Goal: Task Accomplishment & Management: Use online tool/utility

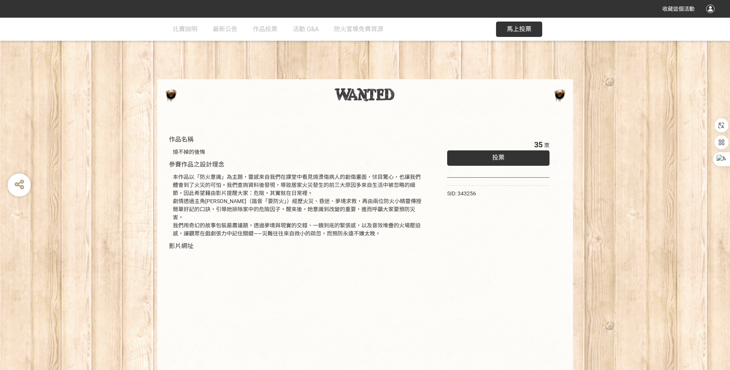
scroll to position [59, 0]
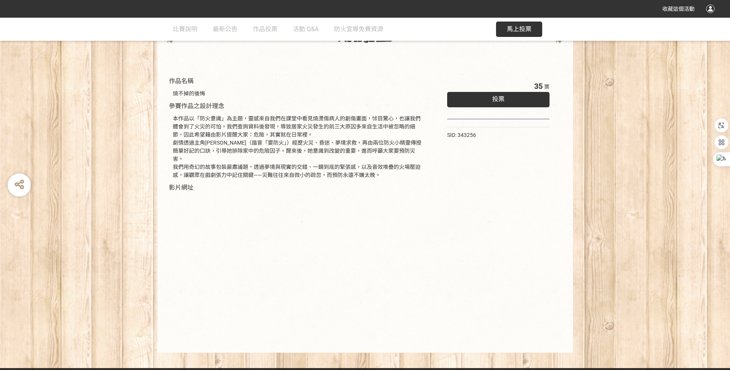
click at [495, 101] on span "投票" at bounding box center [498, 98] width 12 height 7
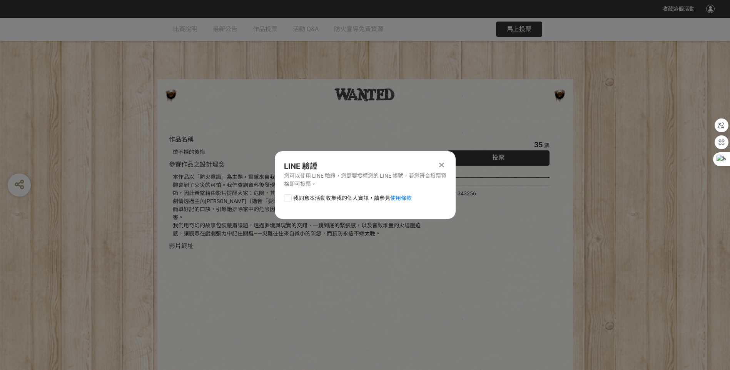
scroll to position [0, 0]
click at [443, 161] on icon at bounding box center [441, 165] width 5 height 8
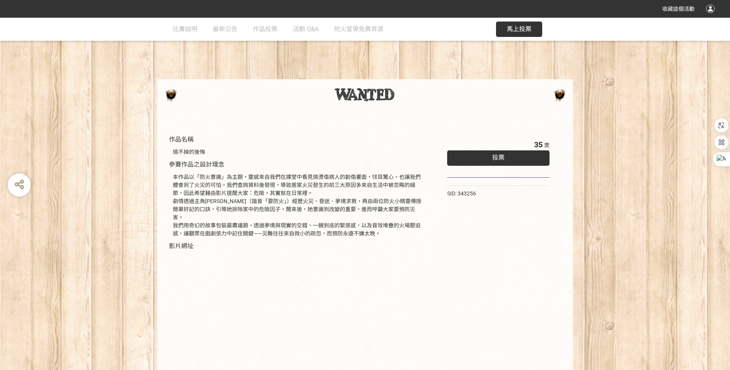
click at [513, 32] on span "馬上投票" at bounding box center [519, 28] width 25 height 7
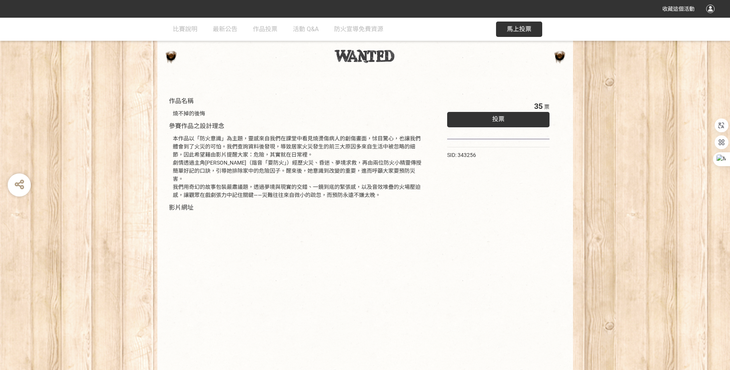
scroll to position [59, 0]
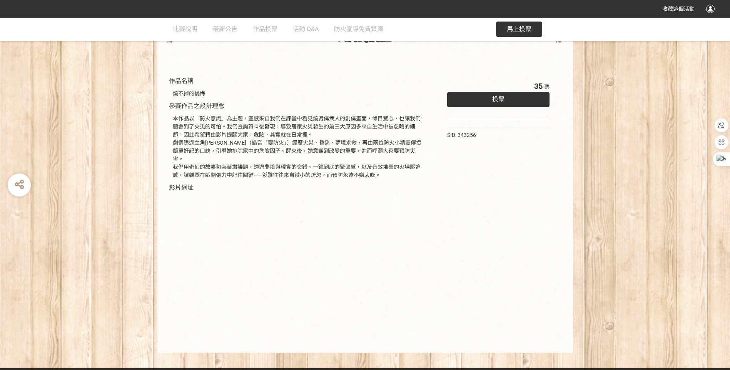
click at [520, 28] on span "馬上投票" at bounding box center [519, 28] width 25 height 7
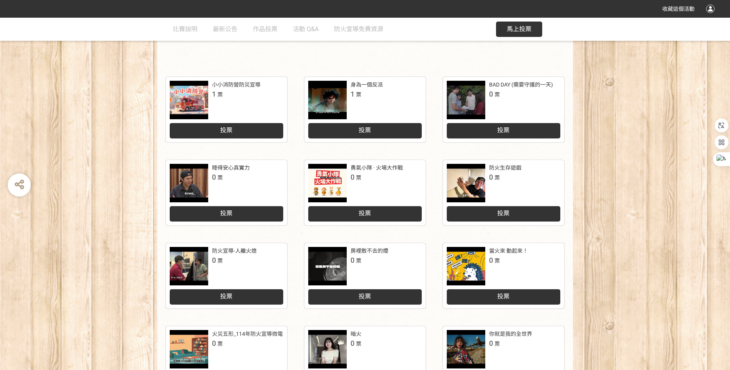
scroll to position [231, 0]
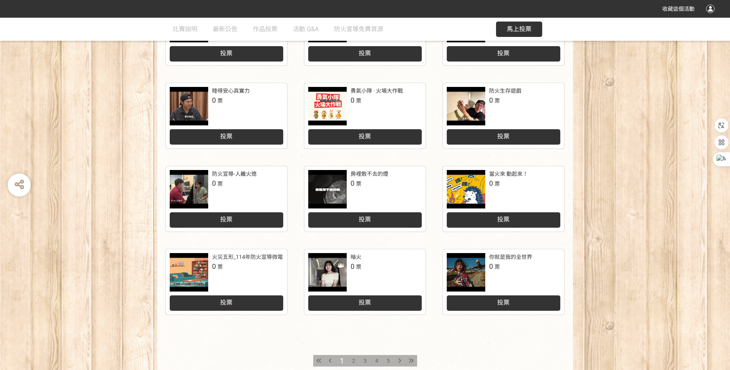
click at [355, 361] on span "2" at bounding box center [353, 361] width 3 height 6
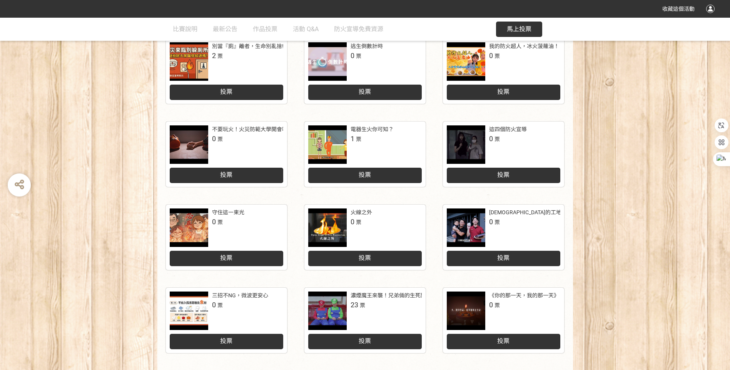
scroll to position [231, 0]
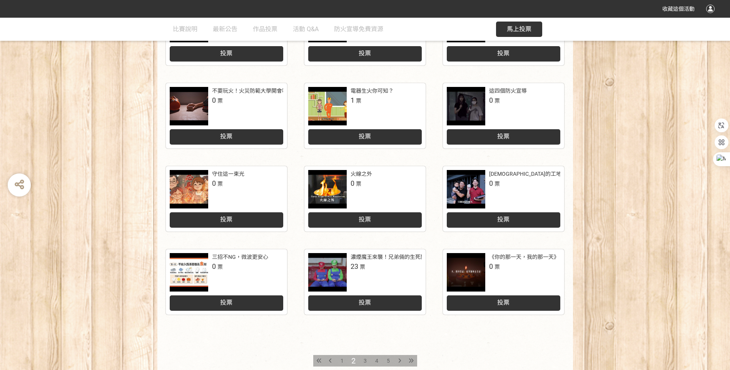
click at [367, 360] on span "3" at bounding box center [365, 361] width 3 height 6
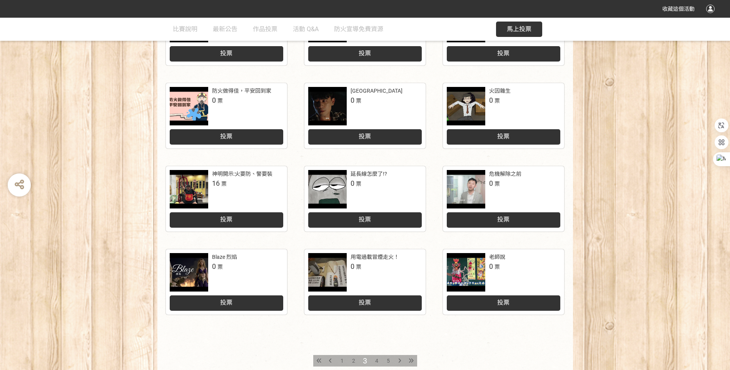
scroll to position [270, 0]
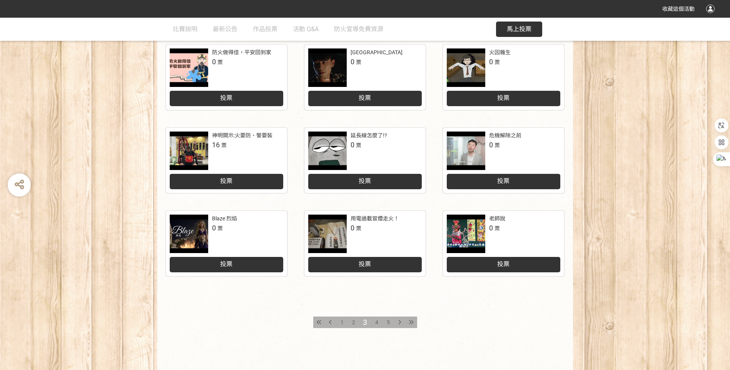
click at [374, 322] on div "4" at bounding box center [377, 323] width 12 height 12
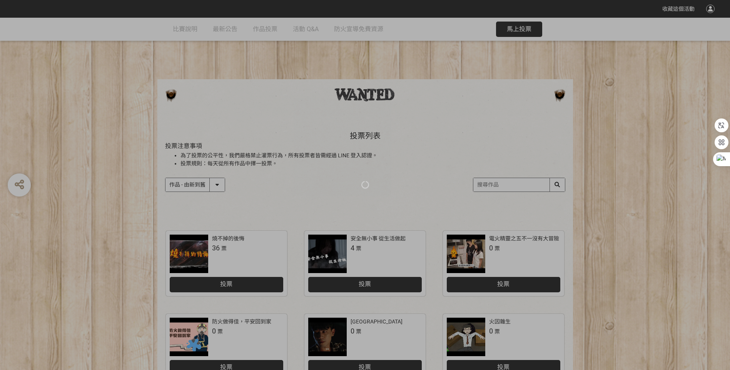
scroll to position [77, 0]
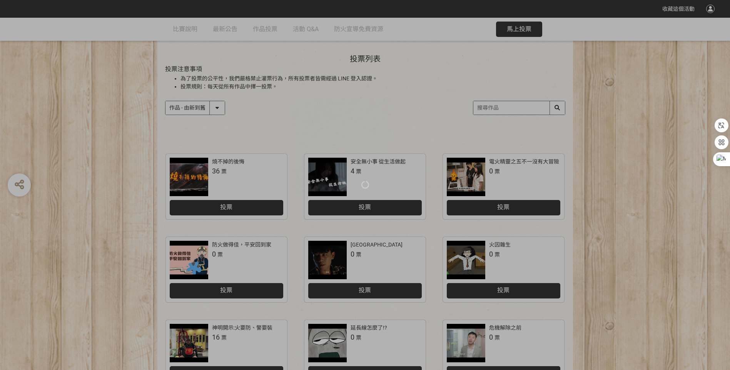
click at [229, 208] on div at bounding box center [365, 185] width 730 height 370
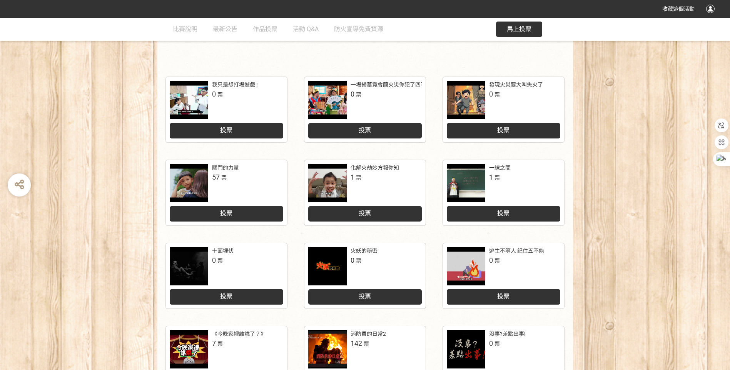
scroll to position [231, 0]
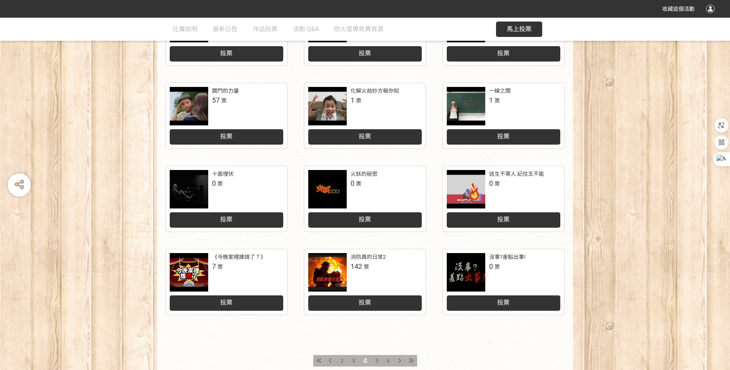
click at [182, 184] on div at bounding box center [189, 189] width 39 height 39
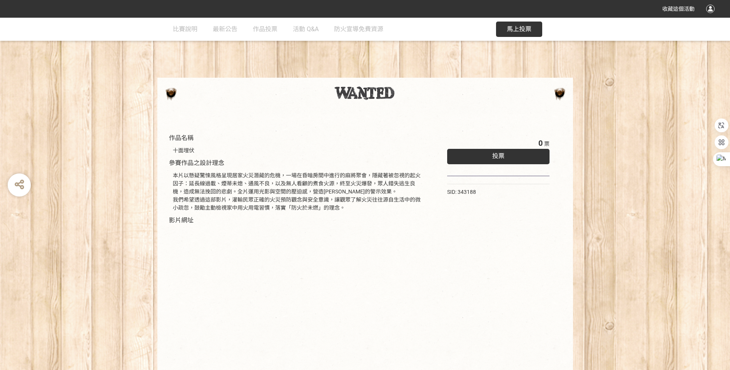
scroll to position [42, 0]
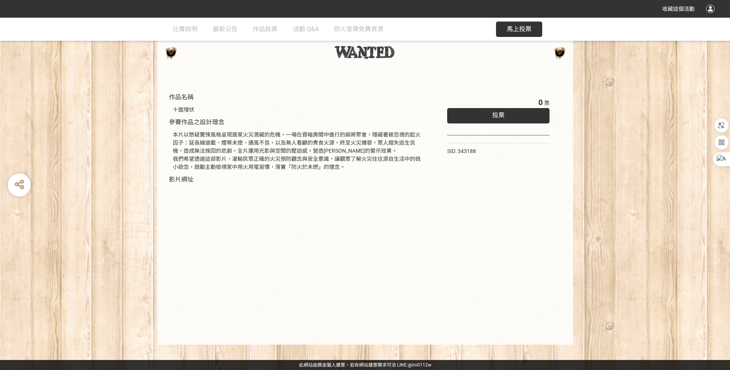
scroll to position [231, 0]
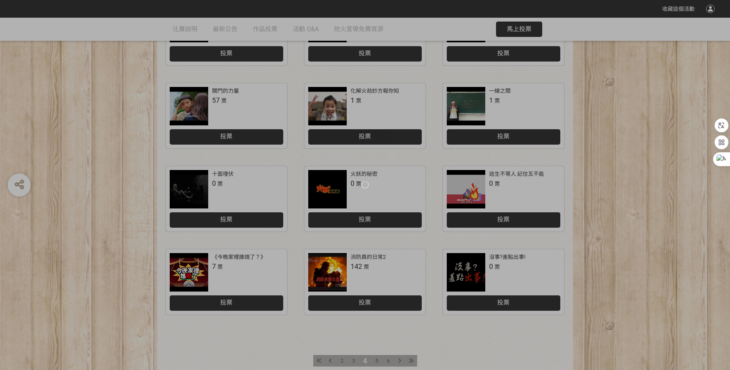
scroll to position [270, 0]
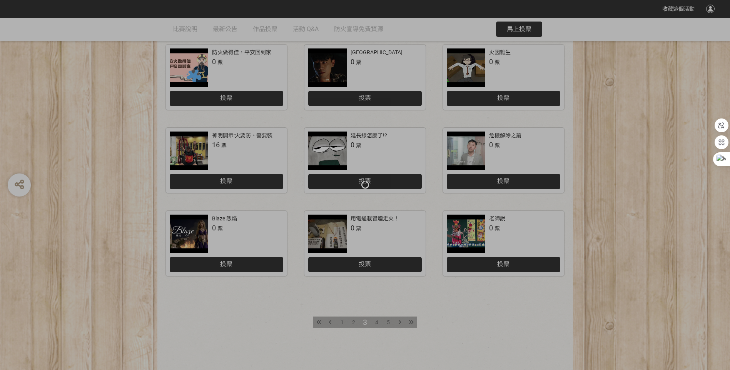
scroll to position [231, 0]
